Goal: Task Accomplishment & Management: Complete application form

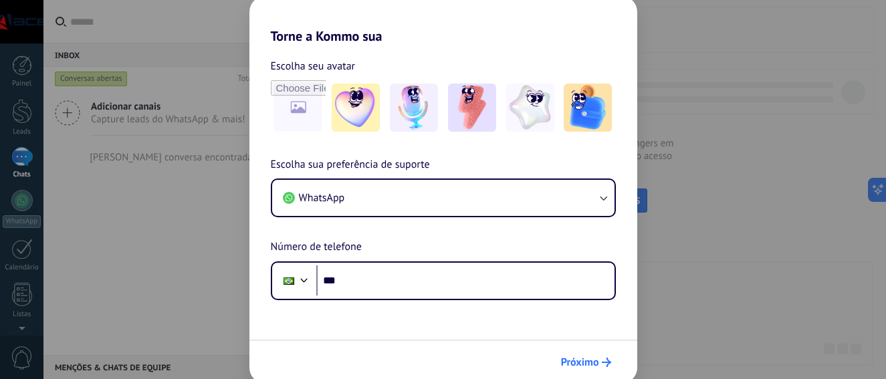
click at [576, 362] on span "Próximo" at bounding box center [580, 362] width 38 height 9
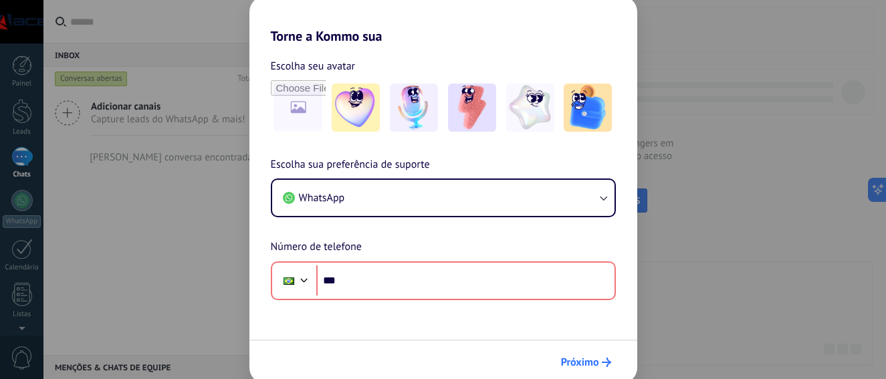
click at [587, 360] on span "Próximo" at bounding box center [580, 362] width 38 height 9
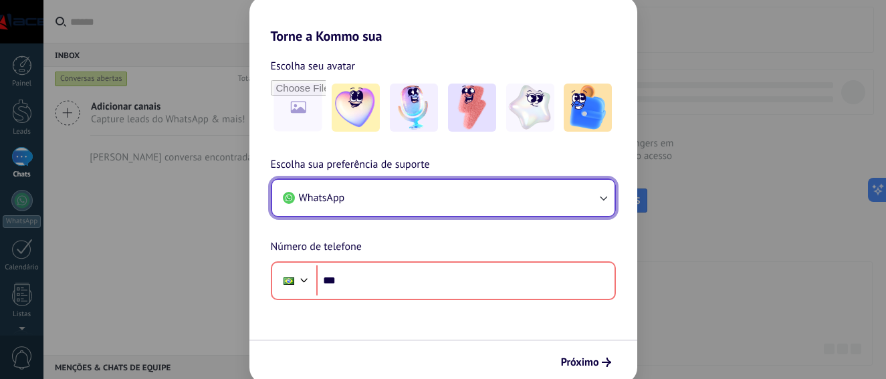
click at [489, 184] on button "WhatsApp" at bounding box center [443, 198] width 342 height 36
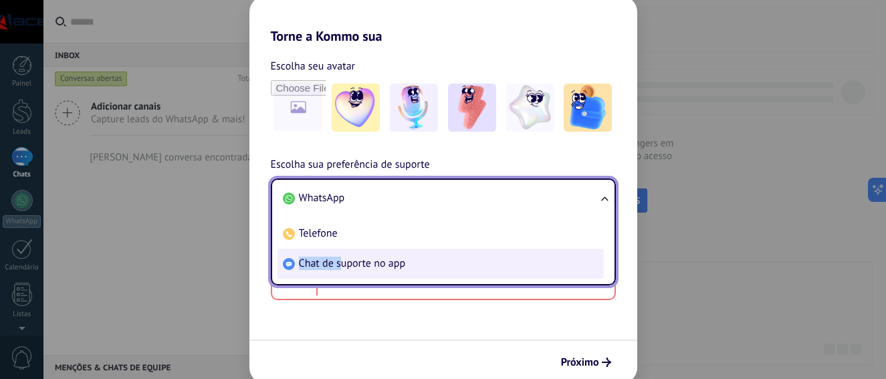
drag, startPoint x: 342, startPoint y: 225, endPoint x: 340, endPoint y: 269, distance: 43.5
click at [340, 269] on ul "WhatsApp Telefone Chat de suporte no app" at bounding box center [443, 231] width 345 height 107
click at [344, 267] on span "Chat de suporte no app" at bounding box center [352, 263] width 107 height 13
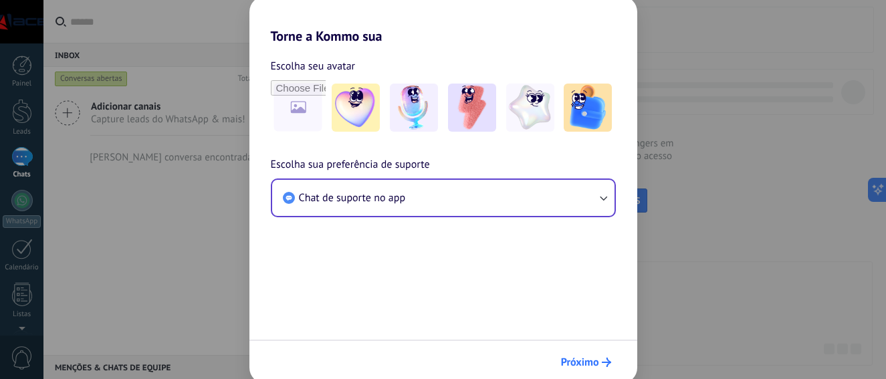
click at [577, 358] on span "Próximo" at bounding box center [580, 362] width 38 height 9
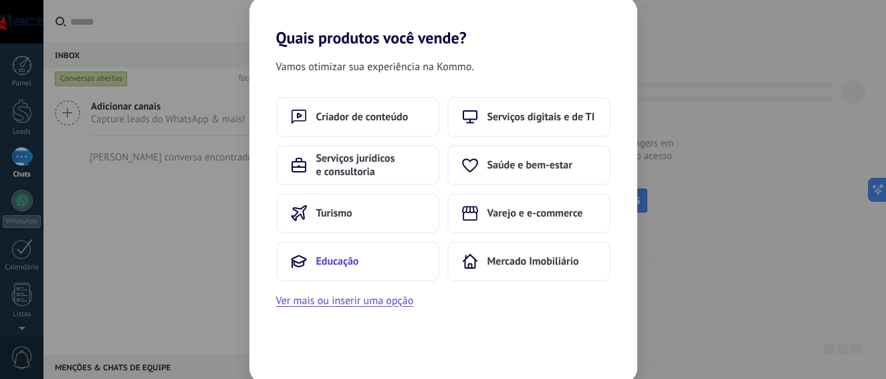
click at [364, 261] on button "Educação" at bounding box center [357, 261] width 163 height 40
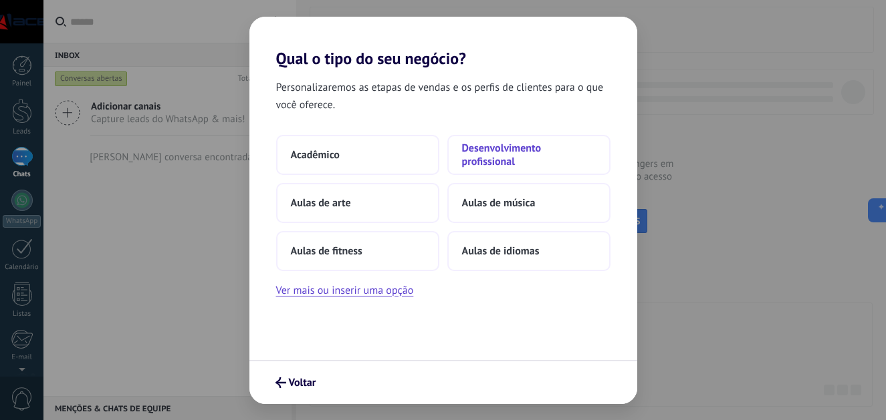
click at [484, 167] on span "Desenvolvimento profissional" at bounding box center [529, 155] width 134 height 27
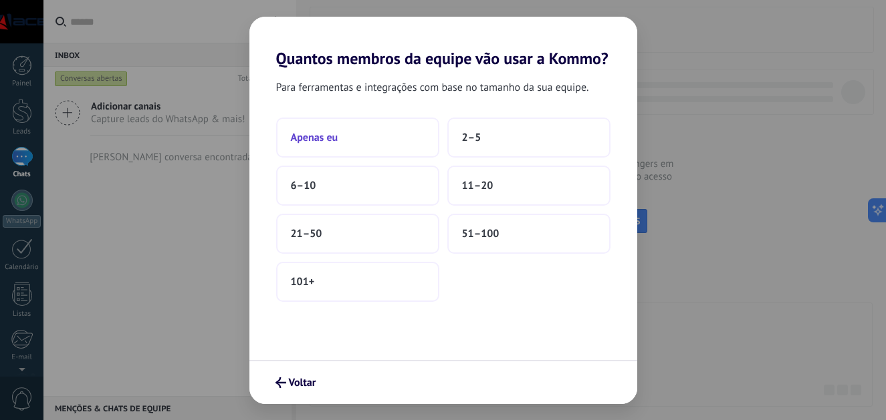
click at [347, 138] on button "Apenas eu" at bounding box center [357, 138] width 163 height 40
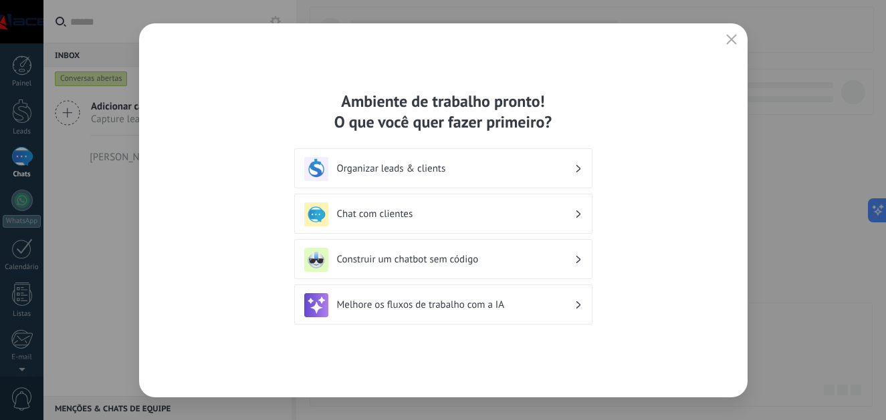
click at [547, 166] on h3 "Organizar leads & clients" at bounding box center [455, 168] width 237 height 13
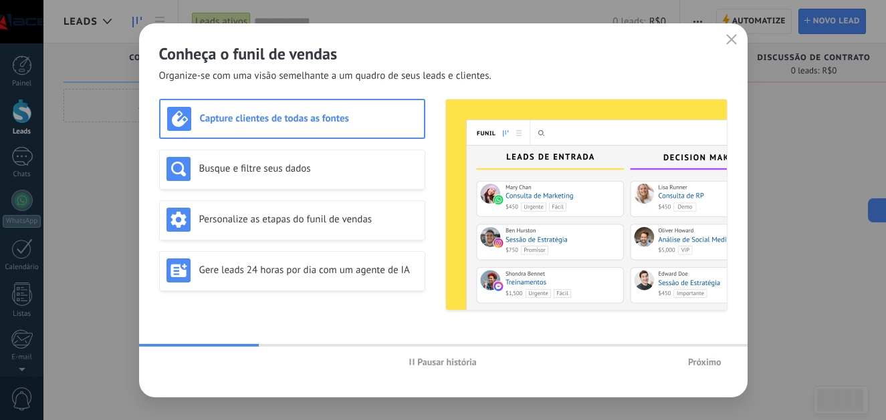
click at [731, 31] on button "button" at bounding box center [731, 40] width 17 height 19
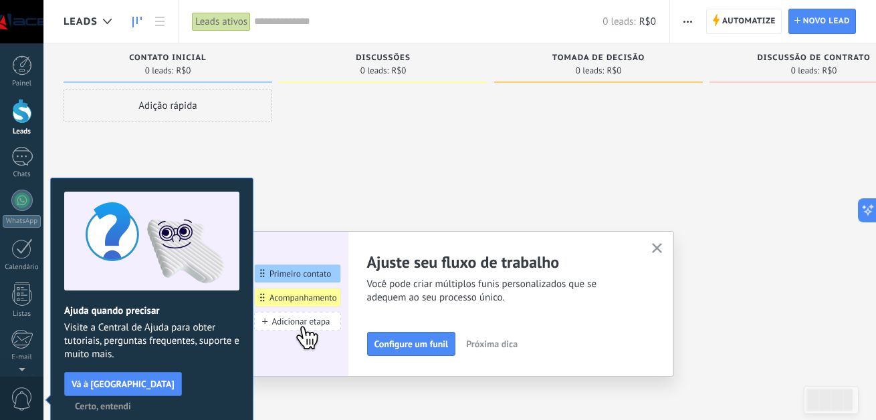
click at [661, 249] on use "button" at bounding box center [657, 248] width 10 height 10
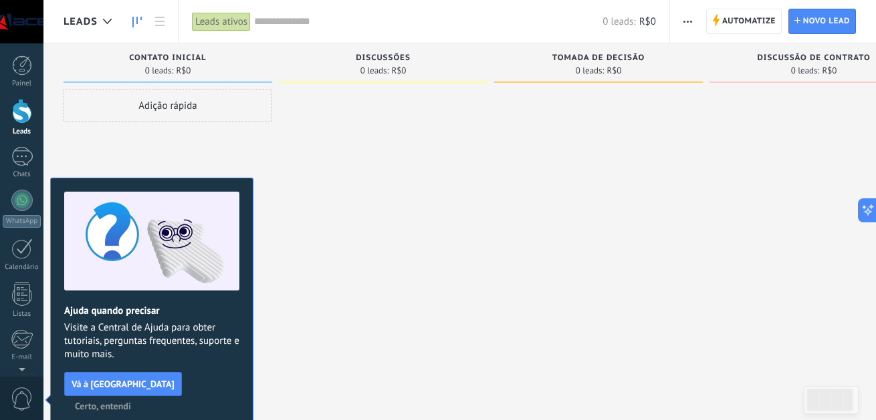
click at [391, 134] on div at bounding box center [383, 212] width 209 height 246
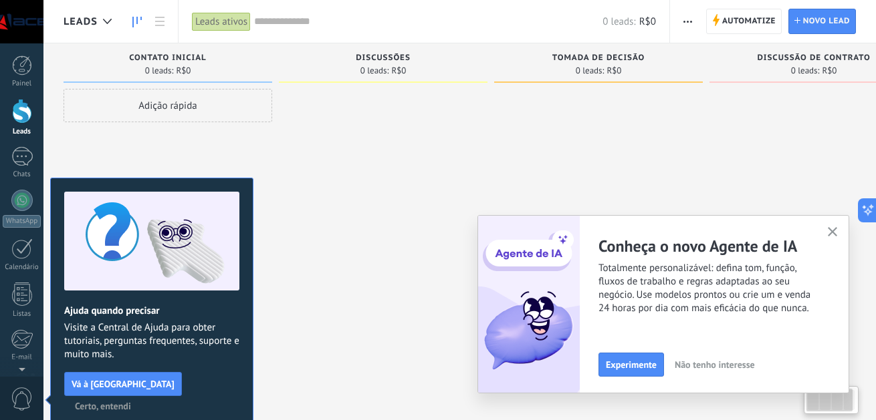
drag, startPoint x: 668, startPoint y: 174, endPoint x: 771, endPoint y: 150, distance: 106.4
click at [771, 150] on div at bounding box center [813, 212] width 209 height 246
